Goal: Obtain resource: Download file/media

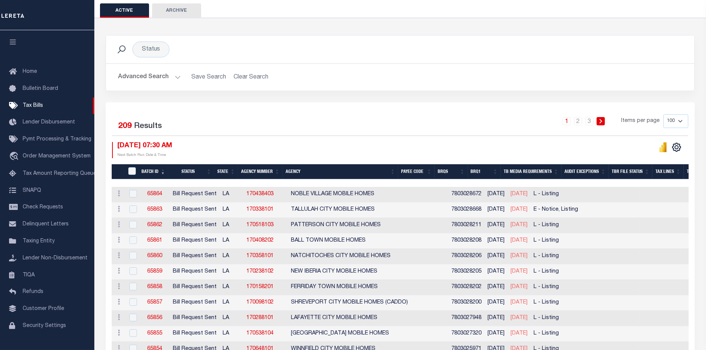
scroll to position [84, 0]
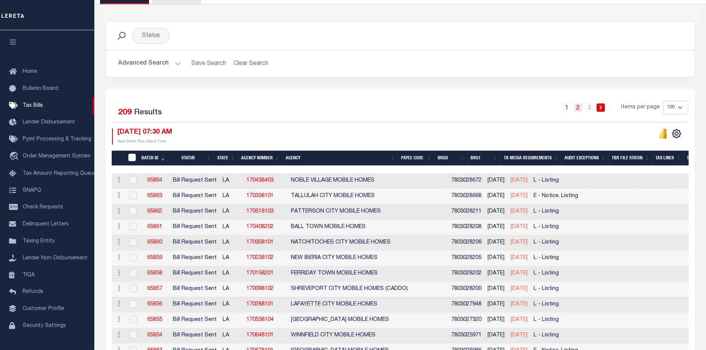
click at [582, 108] on link "2" at bounding box center [578, 107] width 8 height 8
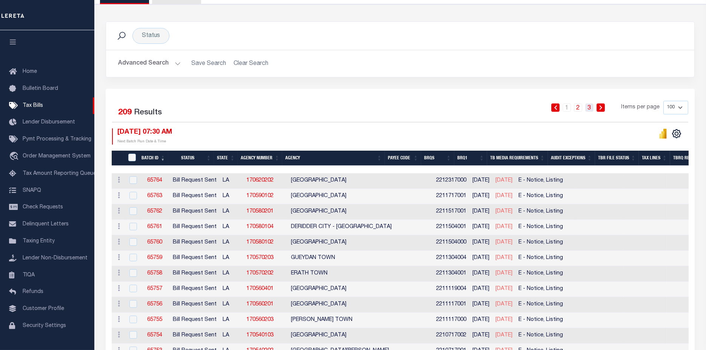
click at [589, 107] on link "3" at bounding box center [590, 107] width 8 height 8
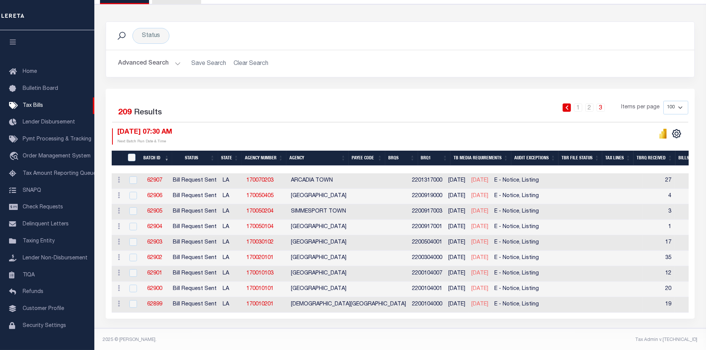
click at [148, 63] on button "Advanced Search" at bounding box center [149, 63] width 63 height 15
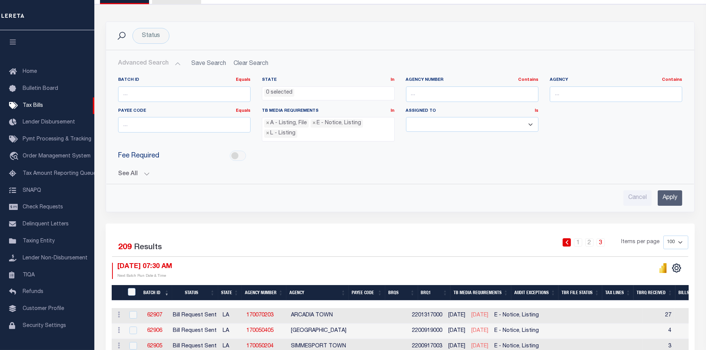
click at [123, 173] on button "See All" at bounding box center [400, 174] width 564 height 7
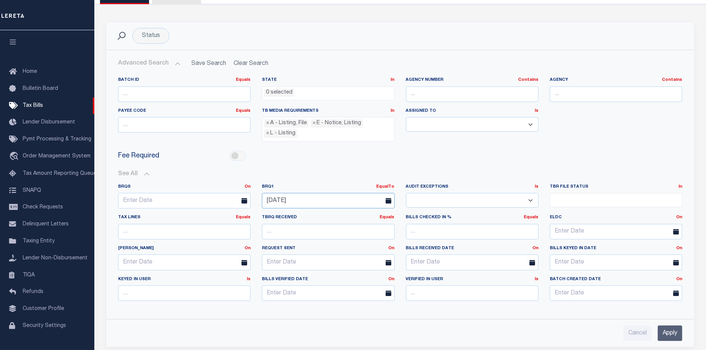
click at [293, 194] on input "[DATE]" at bounding box center [328, 200] width 133 height 15
click at [304, 300] on span "30" at bounding box center [303, 299] width 15 height 15
type input "[DATE]"
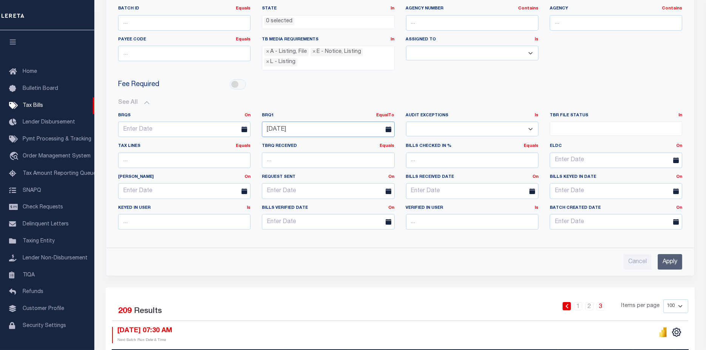
scroll to position [168, 0]
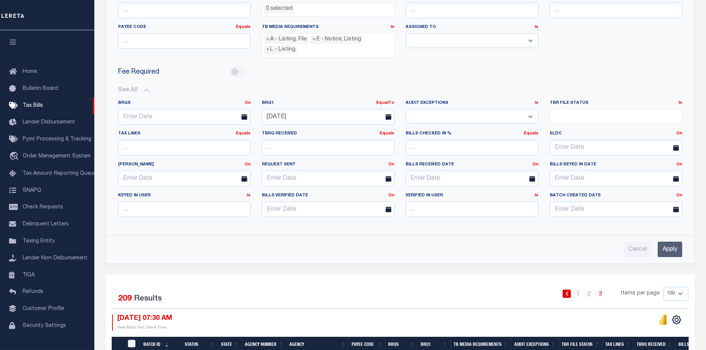
click at [673, 247] on input "Apply" at bounding box center [670, 249] width 25 height 15
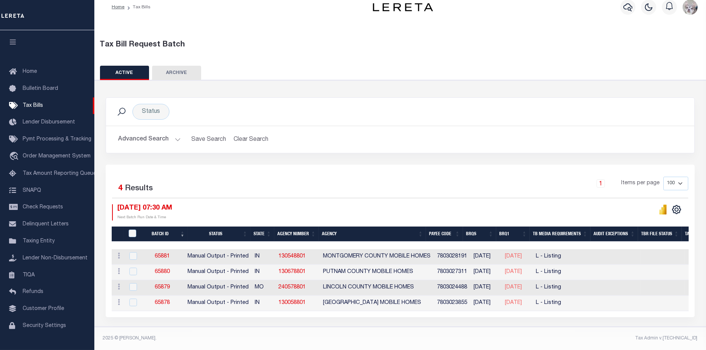
scroll to position [11, 0]
click at [678, 208] on icon "" at bounding box center [677, 210] width 10 height 10
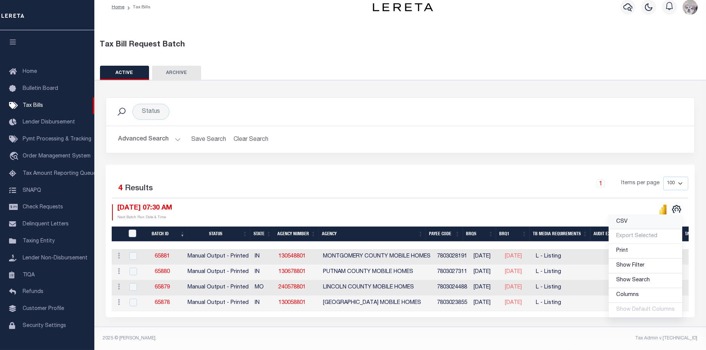
click at [639, 219] on link "CSV" at bounding box center [646, 222] width 74 height 15
